Goal: Task Accomplishment & Management: Use online tool/utility

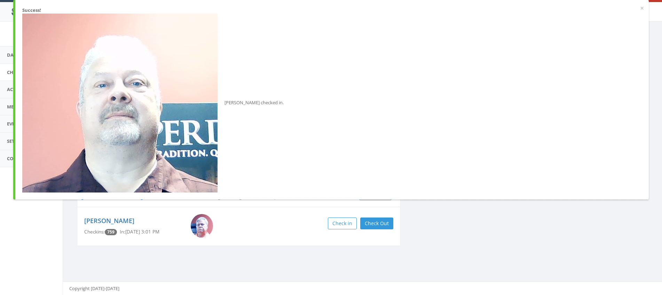
click at [441, 240] on div "Clear Filter by Membership Active memberships only Krautwald [PERSON_NAME] Prem…" at bounding box center [363, 160] width 582 height 189
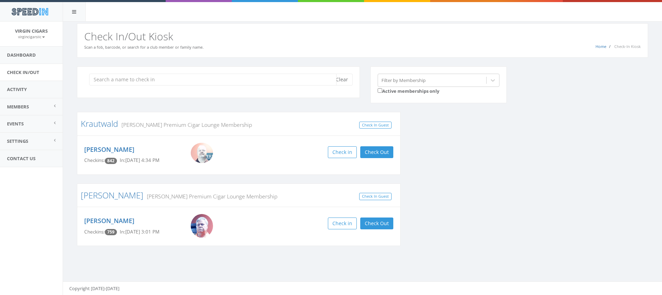
click at [289, 79] on input "search" at bounding box center [212, 80] width 247 height 12
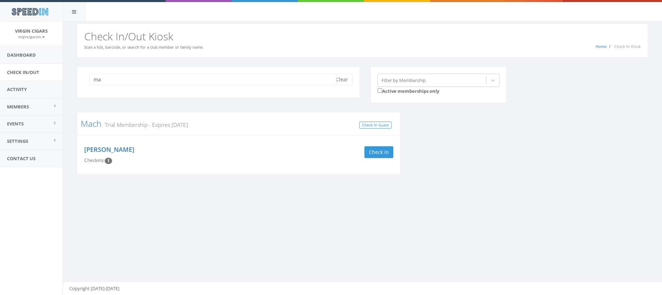
type input "m"
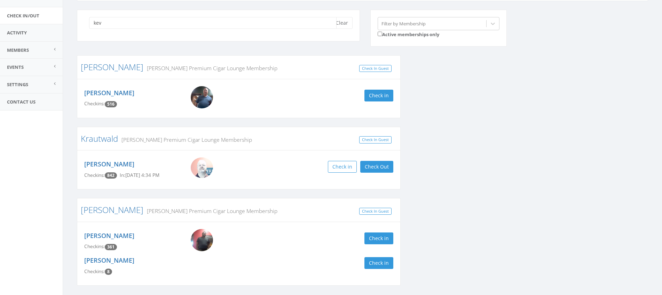
scroll to position [68, 0]
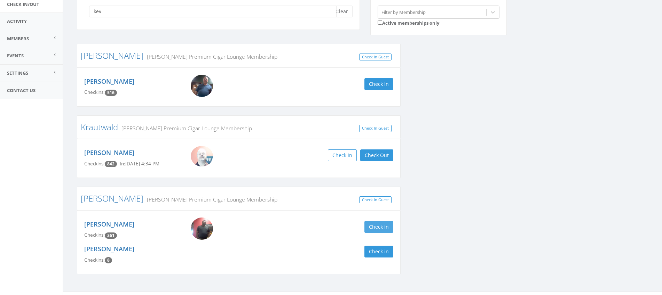
type input "kev"
click at [380, 229] on button "Check in" at bounding box center [378, 227] width 29 height 12
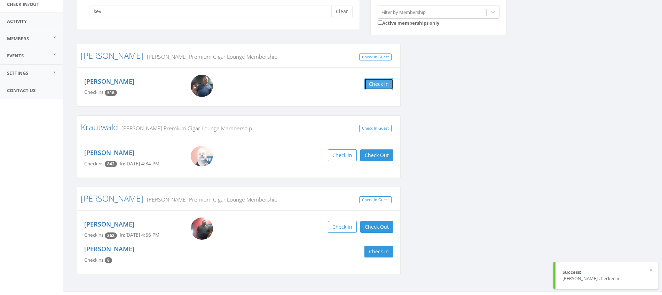
click at [379, 87] on button "Check in" at bounding box center [378, 84] width 29 height 12
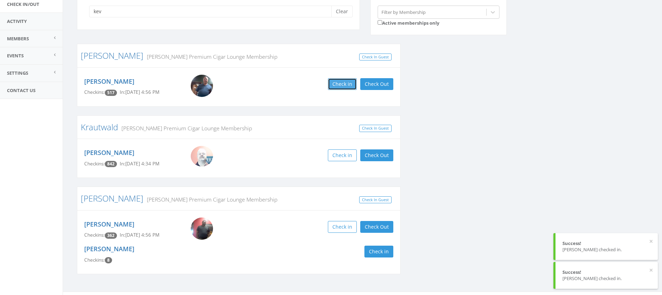
scroll to position [0, 0]
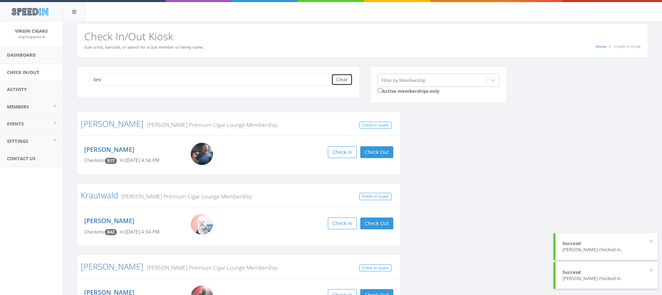
click at [343, 82] on button "Clear" at bounding box center [341, 80] width 21 height 12
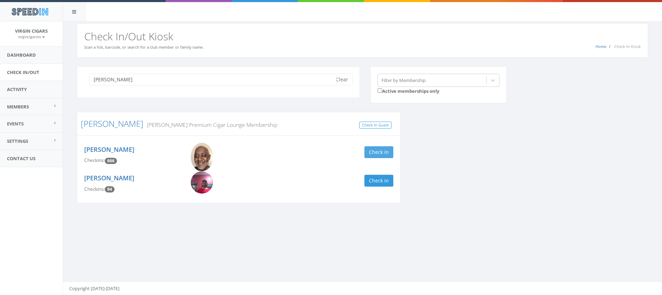
type input "[PERSON_NAME]"
click at [382, 155] on button "Check in" at bounding box center [378, 153] width 29 height 12
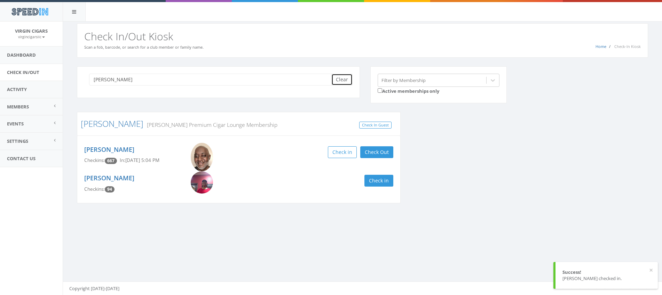
click at [343, 83] on button "Clear" at bounding box center [341, 80] width 21 height 12
